Goal: Book appointment/travel/reservation

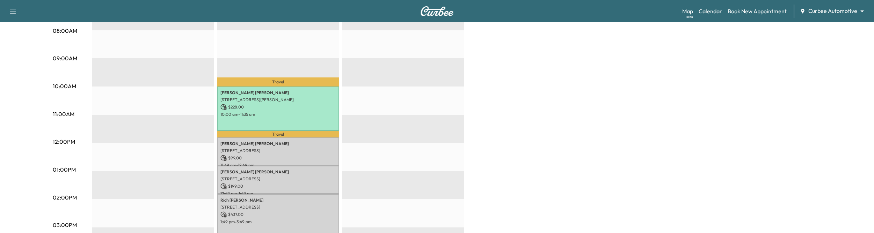
scroll to position [107, 0]
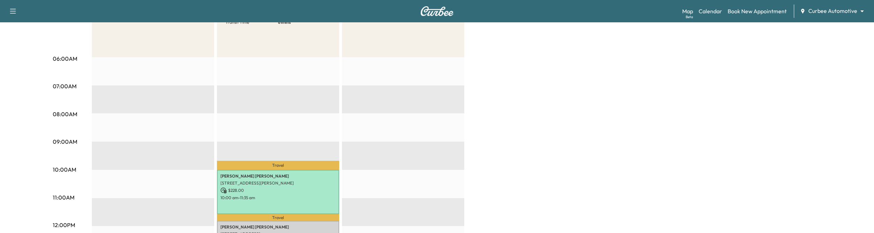
click at [831, 7] on body "Support Log Out Map Beta Calendar Book New Appointment Curbee Automotive ******…" at bounding box center [437, 9] width 874 height 233
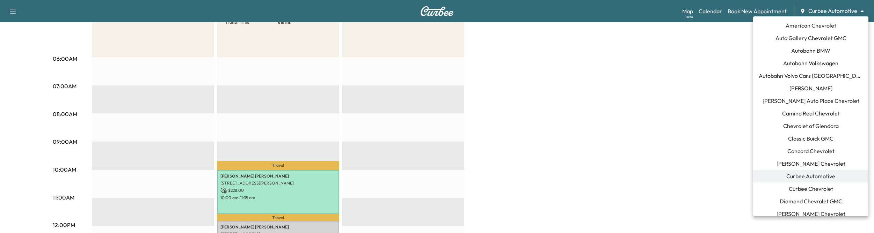
click at [798, 191] on span "Curbee Chevrolet" at bounding box center [811, 189] width 44 height 8
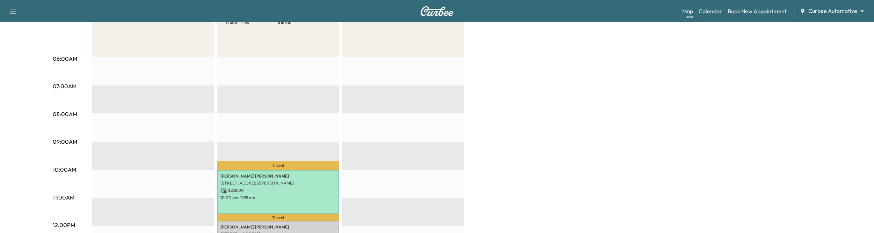
scroll to position [0, 0]
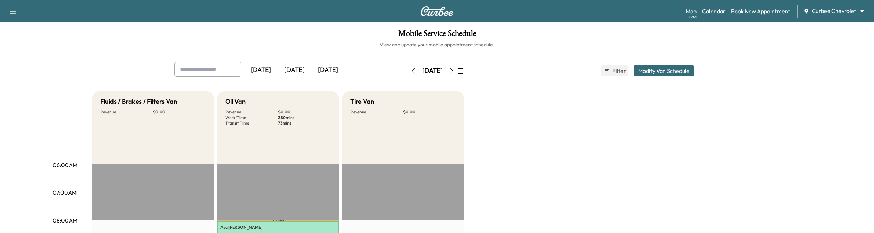
click at [761, 15] on link "Book New Appointment" at bounding box center [760, 11] width 59 height 8
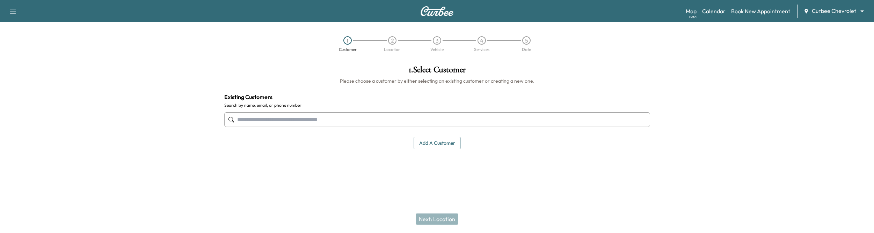
click at [433, 121] on input "text" at bounding box center [437, 119] width 426 height 15
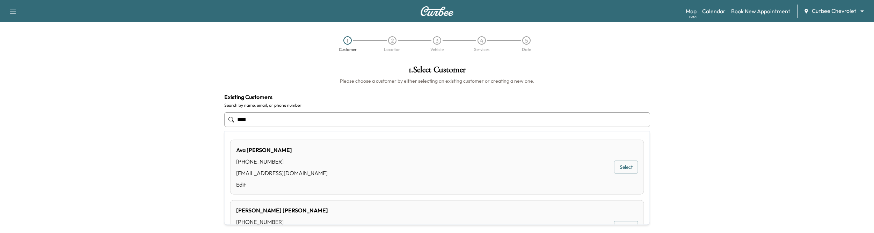
click at [619, 164] on button "Select" at bounding box center [626, 167] width 24 height 13
type input "********"
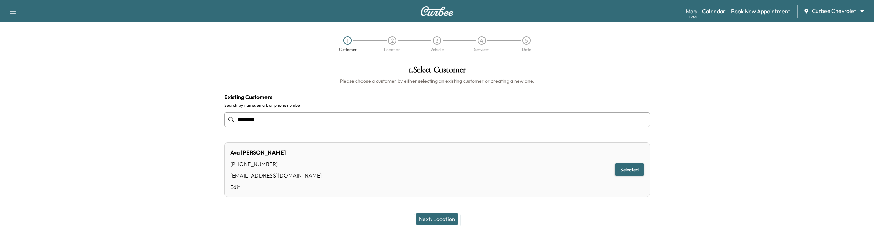
click at [445, 221] on button "Next: Location" at bounding box center [437, 219] width 43 height 11
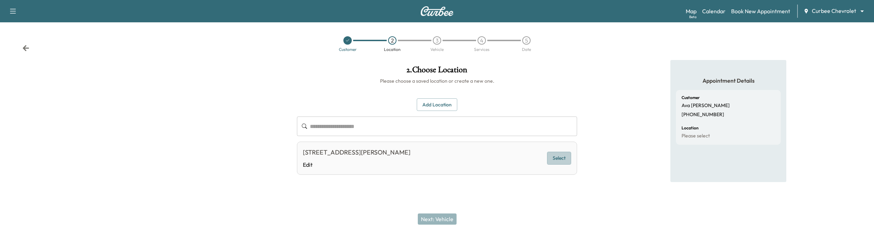
click at [554, 156] on button "Select" at bounding box center [559, 158] width 24 height 13
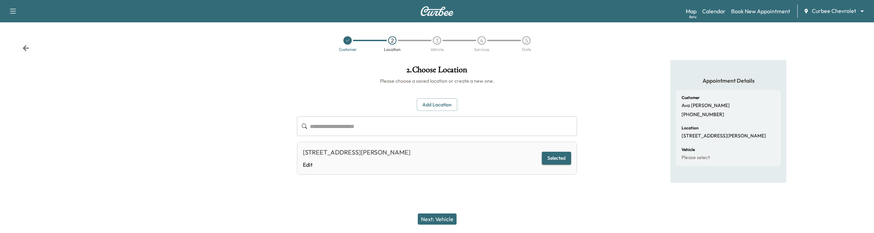
click at [432, 219] on button "Next: Vehicle" at bounding box center [437, 219] width 39 height 11
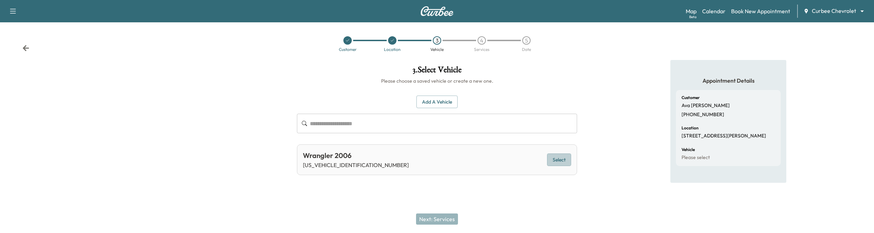
click at [557, 159] on button "Select" at bounding box center [559, 160] width 24 height 13
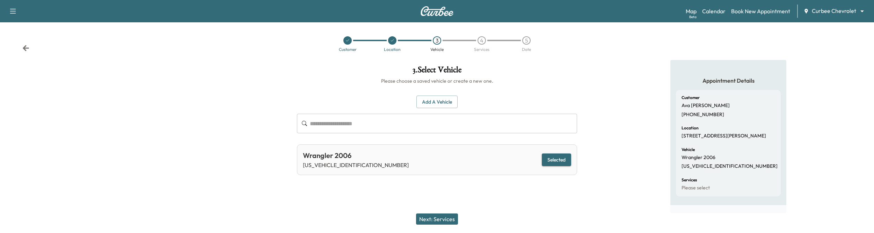
click at [446, 221] on button "Next: Services" at bounding box center [437, 219] width 42 height 11
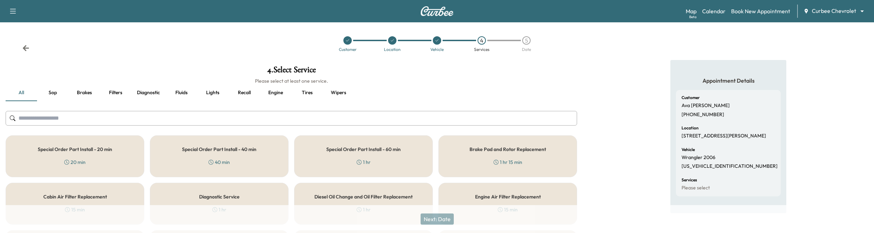
click at [366, 160] on div "1 hr" at bounding box center [364, 162] width 14 height 7
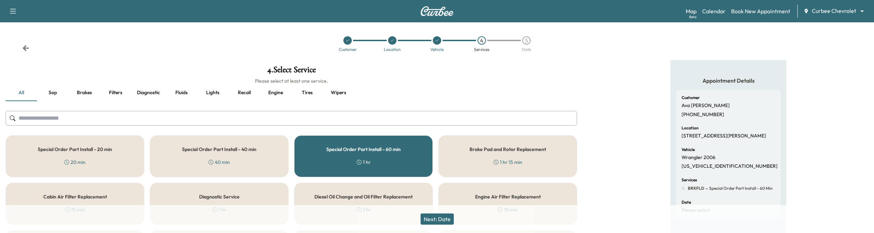
click at [437, 222] on button "Next: Date" at bounding box center [436, 219] width 33 height 11
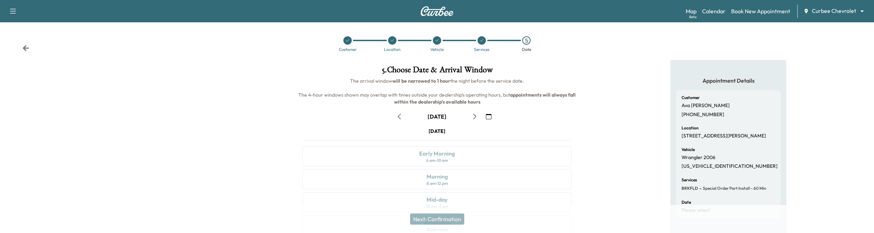
click at [475, 115] on icon "button" at bounding box center [475, 117] width 6 height 6
click at [465, 201] on div "Mid-day 10 am - 2 pm" at bounding box center [436, 202] width 269 height 20
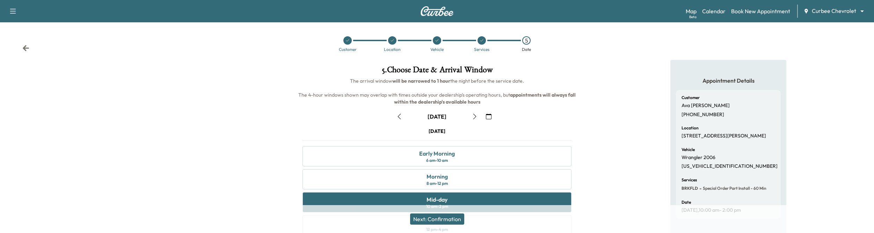
click at [435, 220] on button "Next: Confirmation" at bounding box center [437, 219] width 54 height 11
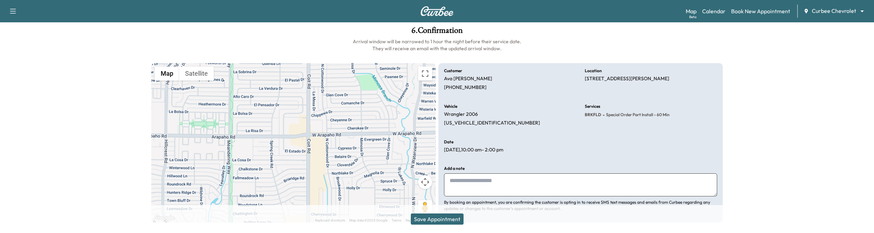
scroll to position [45, 0]
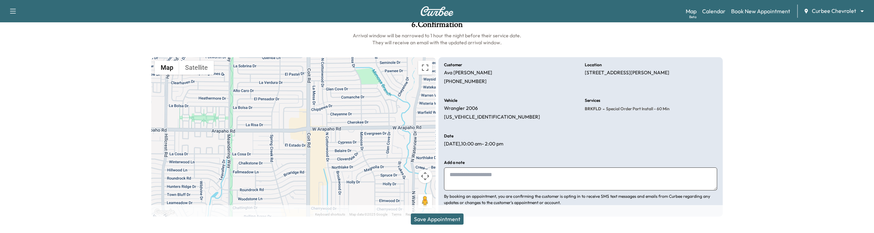
click at [437, 216] on button "Save Appointment" at bounding box center [437, 219] width 53 height 11
click at [437, 220] on button "Save Appointment" at bounding box center [437, 219] width 53 height 11
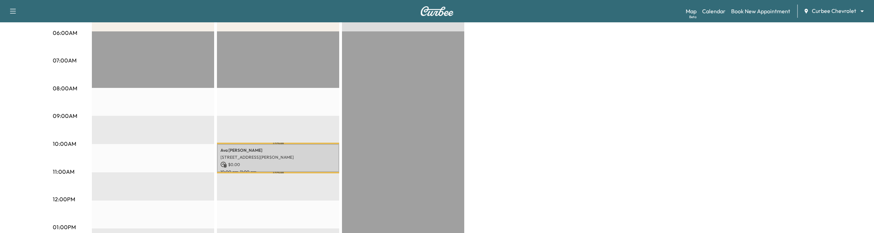
scroll to position [131, 0]
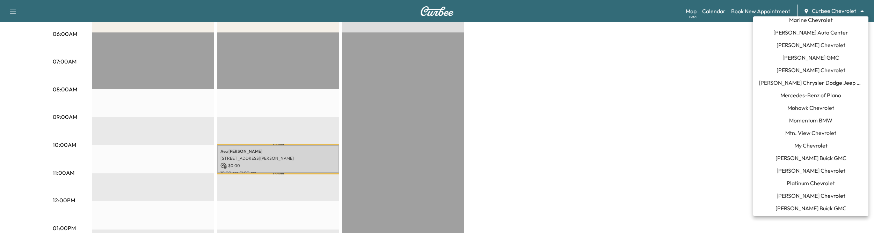
scroll to position [636, 0]
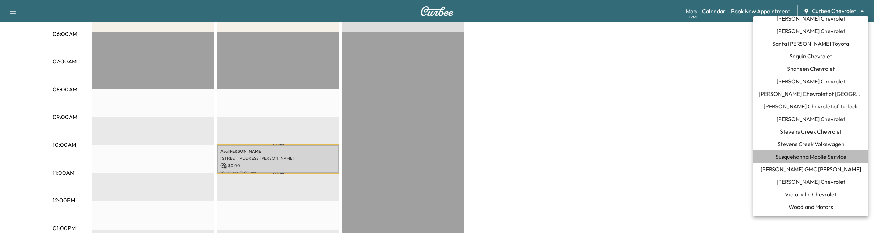
click at [813, 156] on span "Susquehanna Mobile Service" at bounding box center [810, 157] width 71 height 8
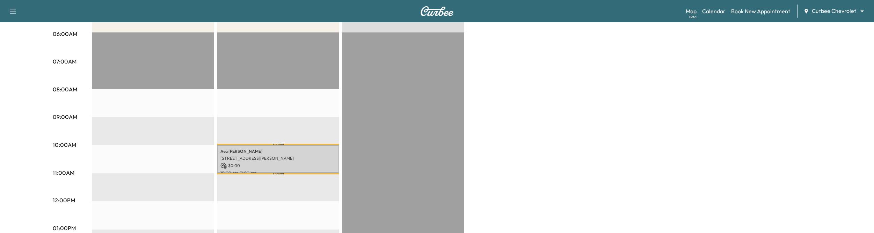
scroll to position [0, 0]
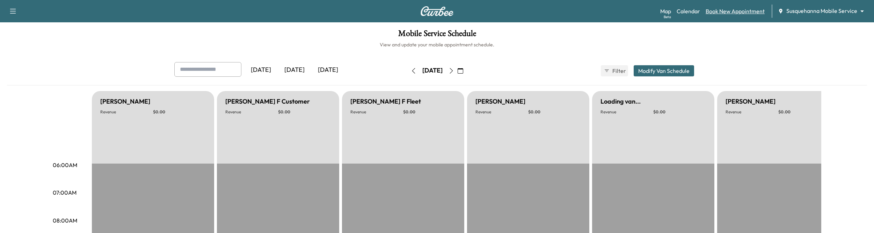
click at [739, 11] on link "Book New Appointment" at bounding box center [734, 11] width 59 height 8
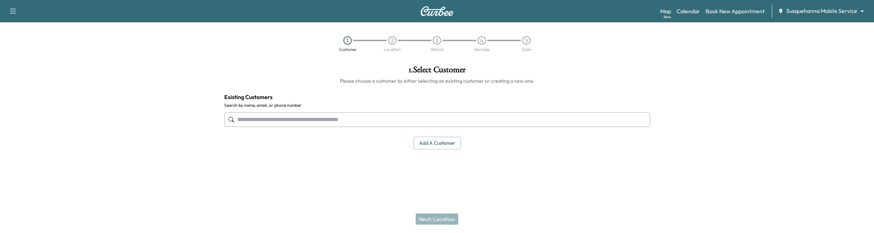
click at [454, 118] on input "text" at bounding box center [437, 119] width 426 height 15
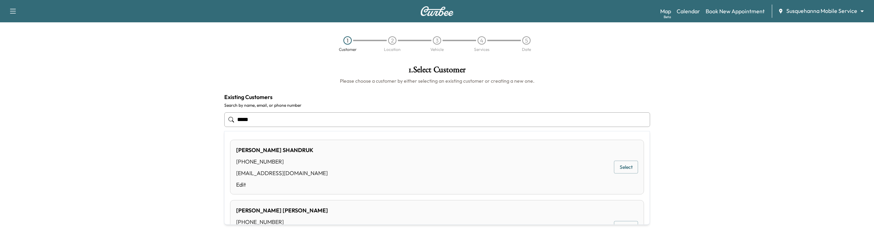
scroll to position [49, 0]
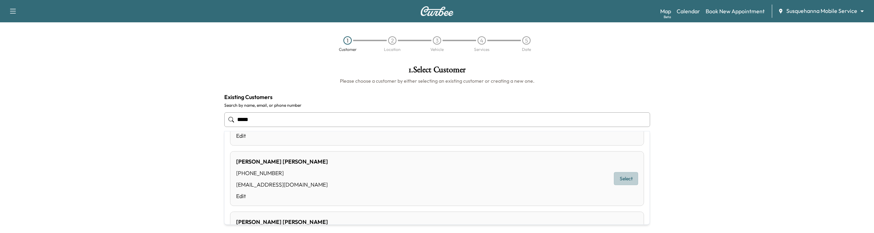
click at [622, 176] on button "Select" at bounding box center [626, 179] width 24 height 13
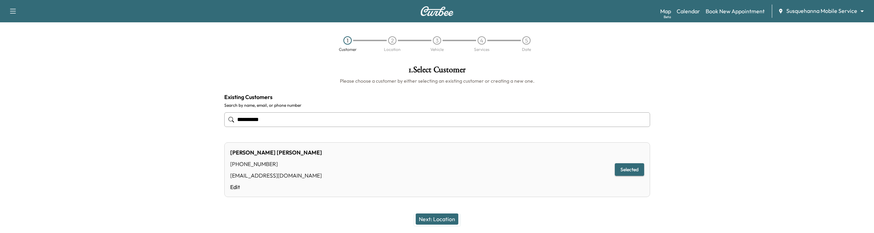
type input "**********"
click at [423, 218] on button "Next: Location" at bounding box center [437, 219] width 43 height 11
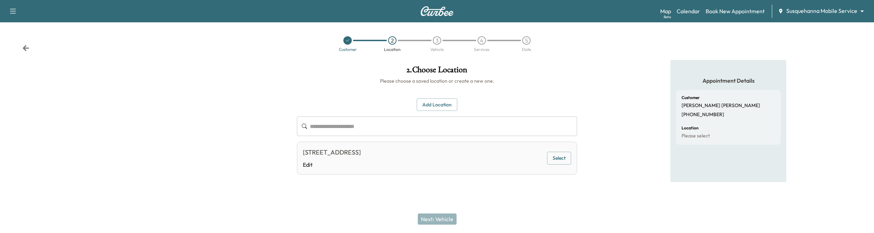
click at [546, 158] on div "[STREET_ADDRESS] Edit Select" at bounding box center [437, 158] width 280 height 33
click at [549, 158] on button "Select" at bounding box center [559, 158] width 24 height 13
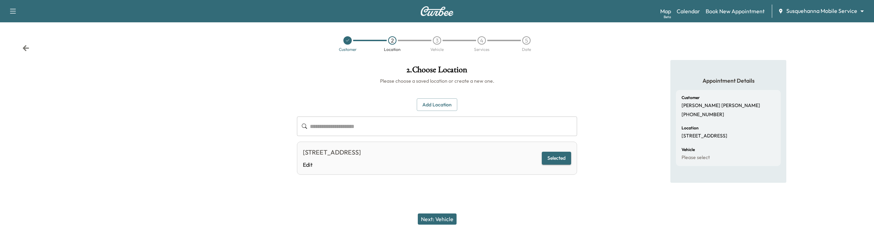
click at [422, 221] on button "Next: Vehicle" at bounding box center [437, 219] width 39 height 11
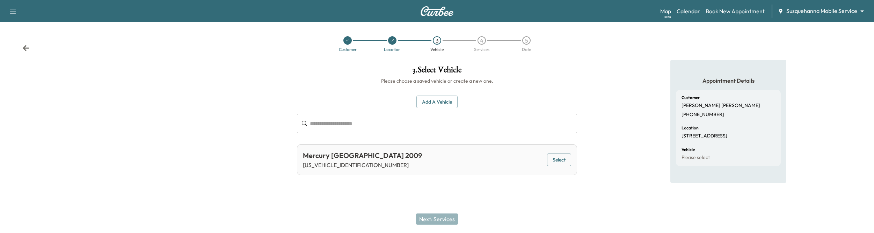
click at [564, 157] on button "Select" at bounding box center [559, 160] width 24 height 13
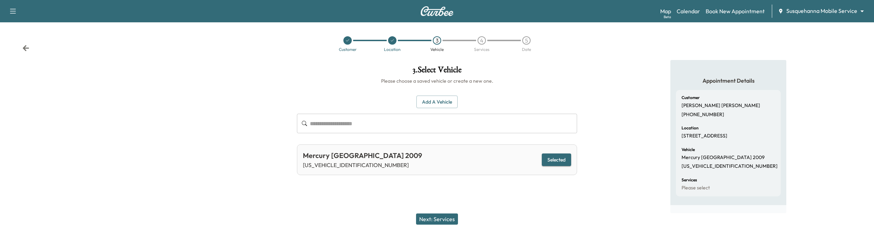
click at [434, 216] on button "Next: Services" at bounding box center [437, 219] width 42 height 11
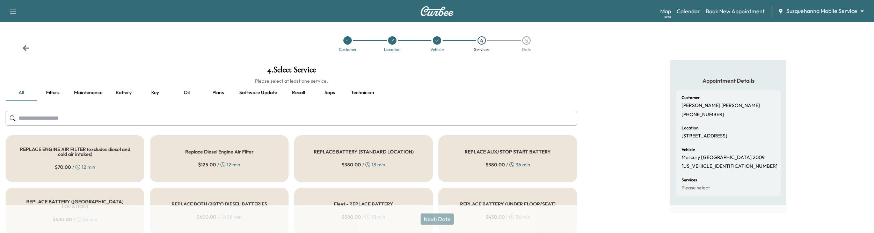
click at [393, 168] on div "REPLACE BATTERY (STANDARD LOCATION) $ 380.00 / 18 min" at bounding box center [363, 158] width 139 height 47
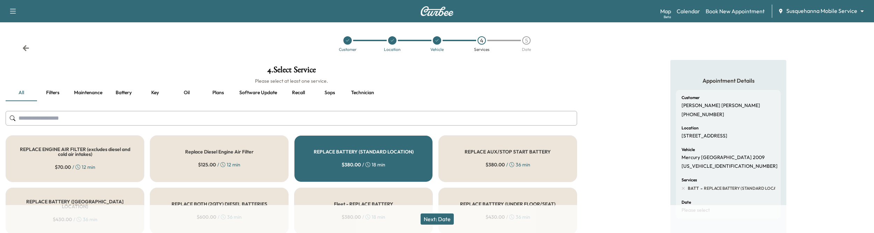
click at [427, 215] on button "Next: Date" at bounding box center [436, 219] width 33 height 11
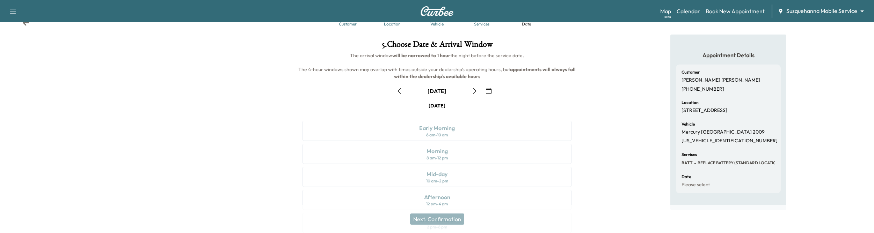
scroll to position [46, 0]
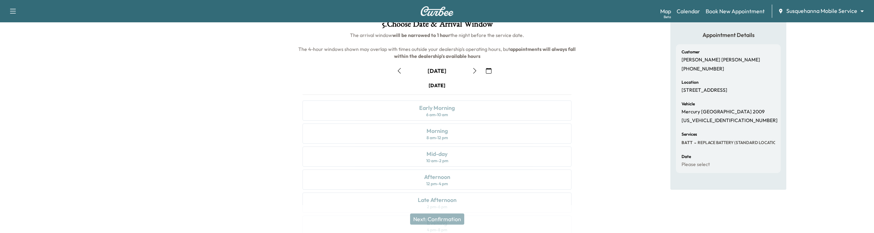
click at [488, 72] on icon "button" at bounding box center [489, 71] width 6 height 6
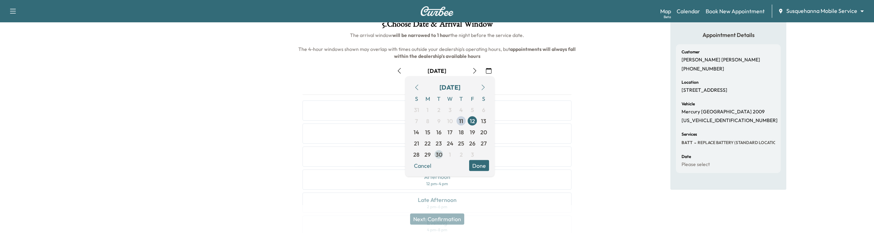
click at [435, 152] on span "30" at bounding box center [438, 155] width 7 height 8
click at [475, 183] on div "Afternoon 12 pm - 4 pm" at bounding box center [436, 180] width 269 height 20
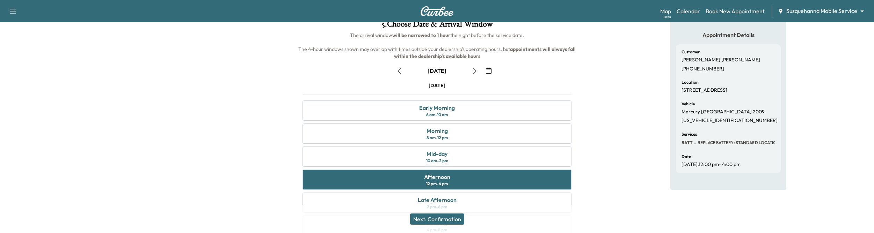
click at [423, 220] on button "Next: Confirmation" at bounding box center [437, 219] width 54 height 11
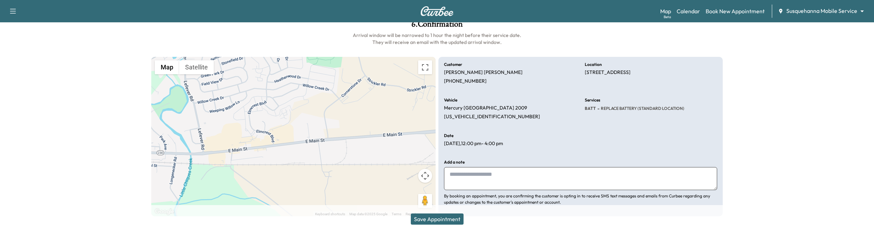
click at [423, 220] on button "Save Appointment" at bounding box center [437, 219] width 53 height 11
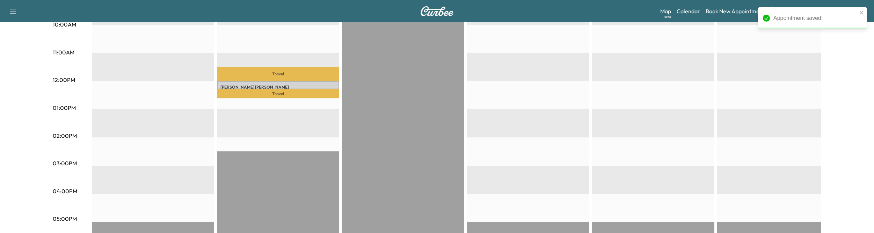
scroll to position [255, 0]
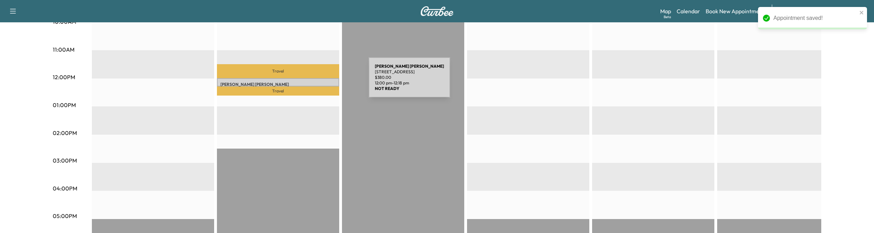
click at [316, 82] on p "[PERSON_NAME]" at bounding box center [277, 85] width 115 height 6
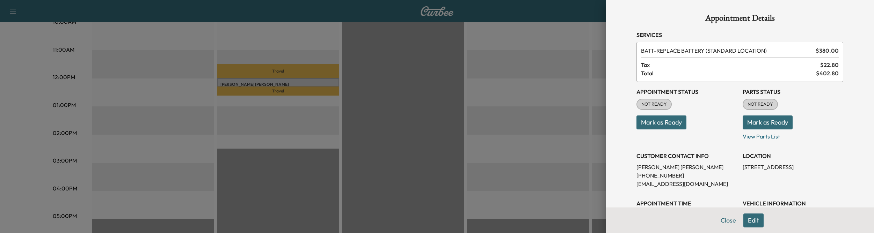
click at [751, 225] on button "Edit" at bounding box center [753, 221] width 20 height 14
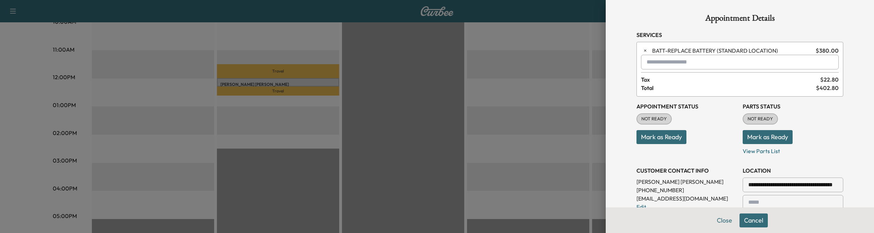
scroll to position [227, 0]
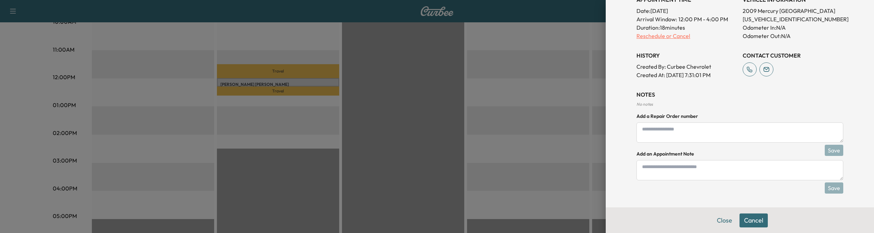
click at [664, 39] on p "Reschedule or Cancel" at bounding box center [686, 36] width 101 height 8
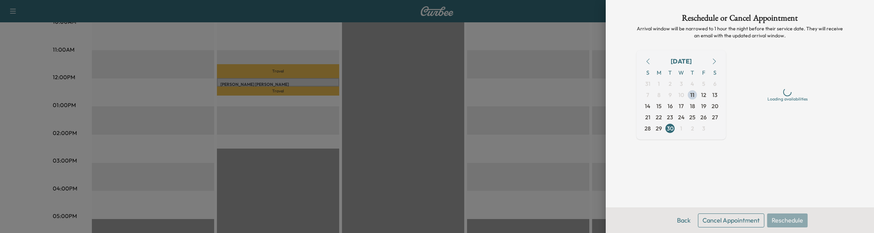
scroll to position [0, 0]
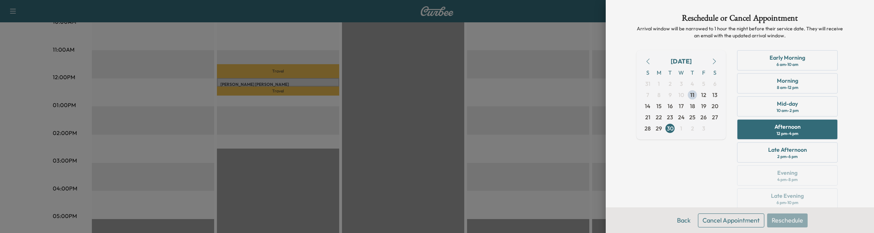
click at [705, 221] on button "Cancel Appointment" at bounding box center [731, 221] width 66 height 14
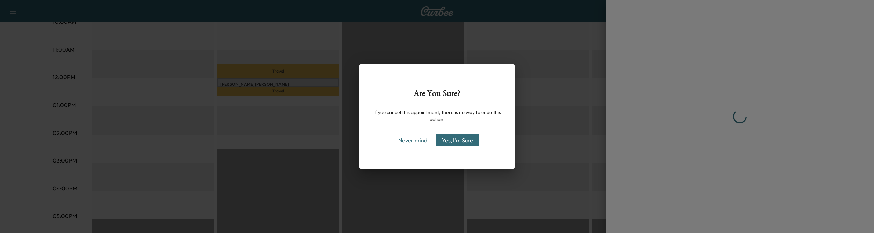
click at [461, 140] on button "Yes, I'm Sure" at bounding box center [457, 140] width 43 height 13
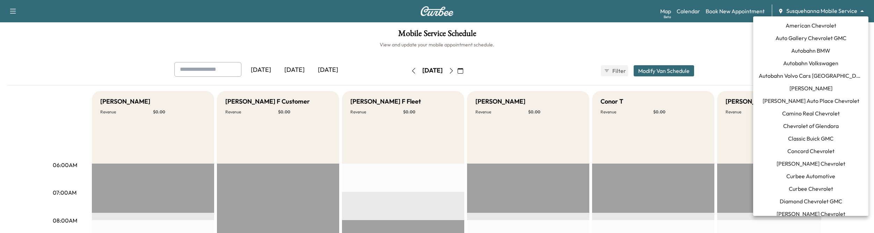
click at [797, 11] on body "Support Log Out Map Beta Calendar Book New Appointment Susquehanna Mobile Servi…" at bounding box center [437, 116] width 874 height 233
click at [799, 189] on span "Curbee Chevrolet" at bounding box center [811, 189] width 44 height 8
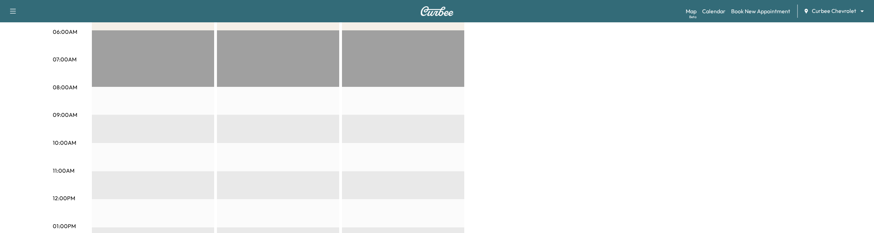
scroll to position [135, 0]
